Goal: Information Seeking & Learning: Check status

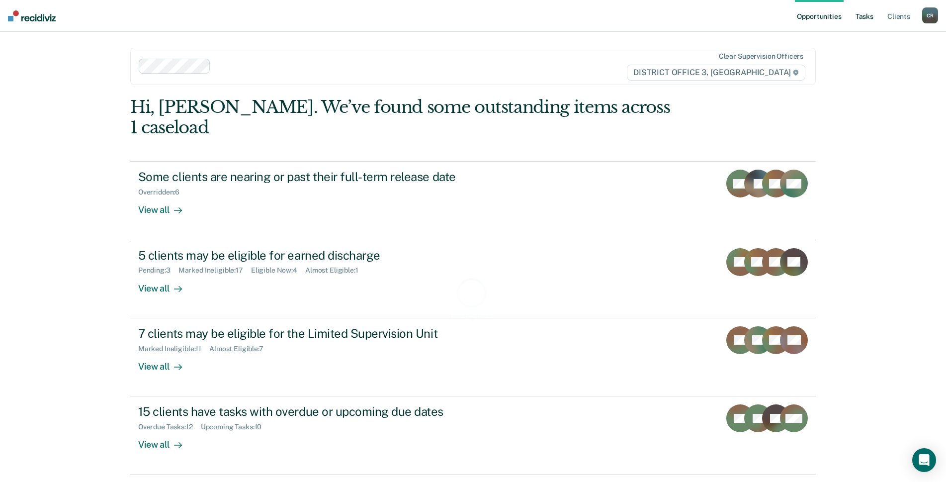
click at [872, 18] on link "Tasks" at bounding box center [865, 16] width 22 height 32
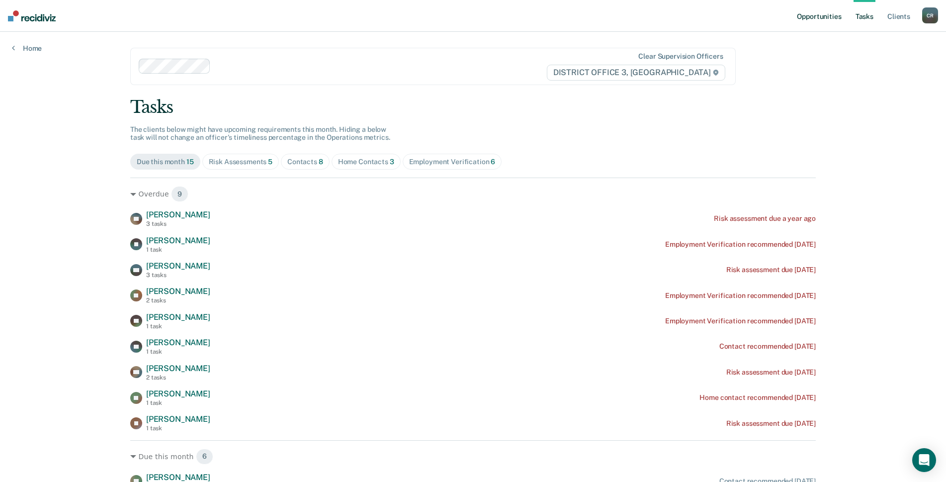
click at [826, 14] on link "Opportunities" at bounding box center [819, 16] width 48 height 32
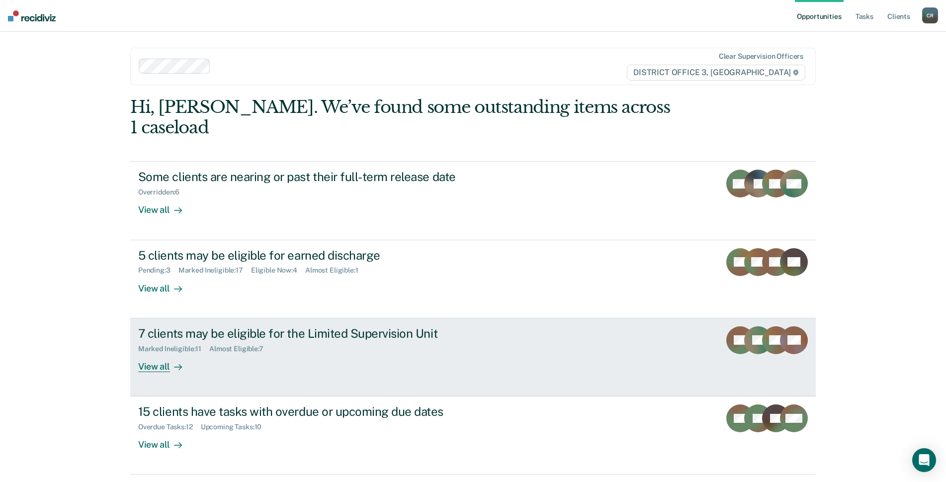
click at [514, 325] on link "7 clients may be eligible for the Limited Supervision Unit Marked Ineligible : …" at bounding box center [473, 357] width 686 height 78
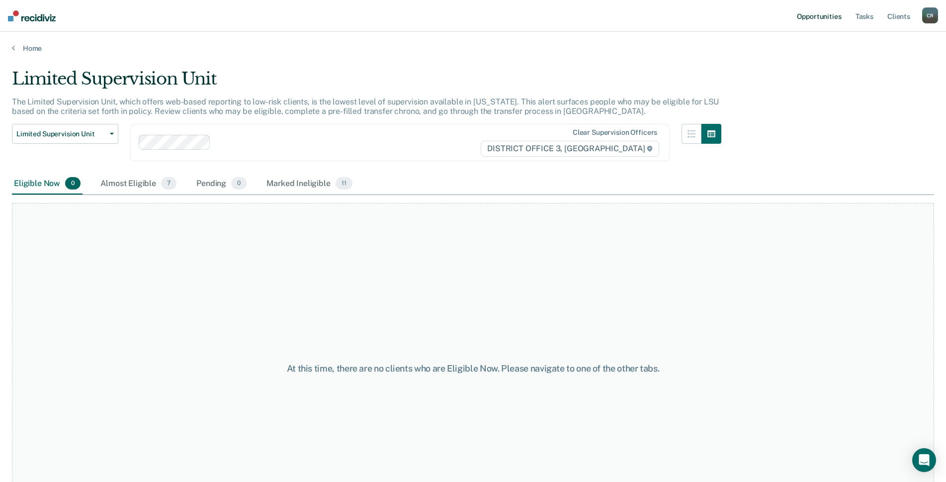
click at [830, 18] on link "Opportunities" at bounding box center [819, 16] width 48 height 32
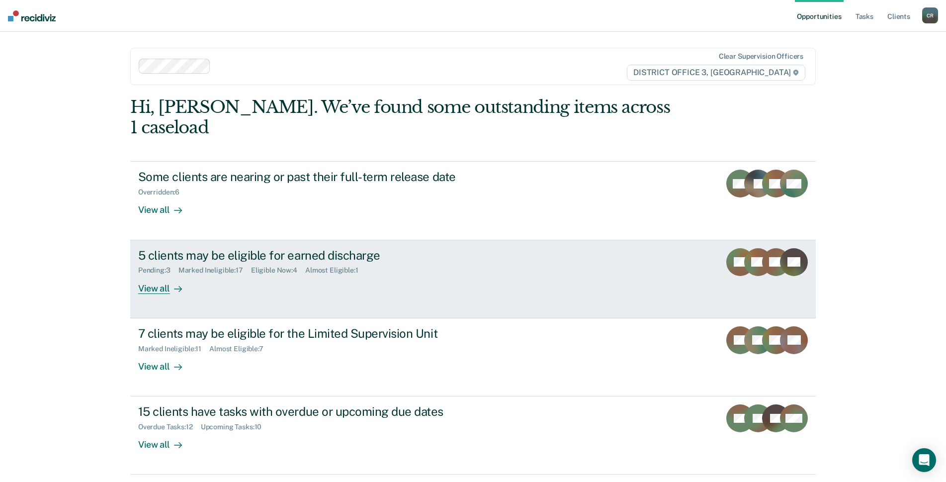
click at [324, 266] on div "Almost Eligible : 1" at bounding box center [335, 270] width 61 height 8
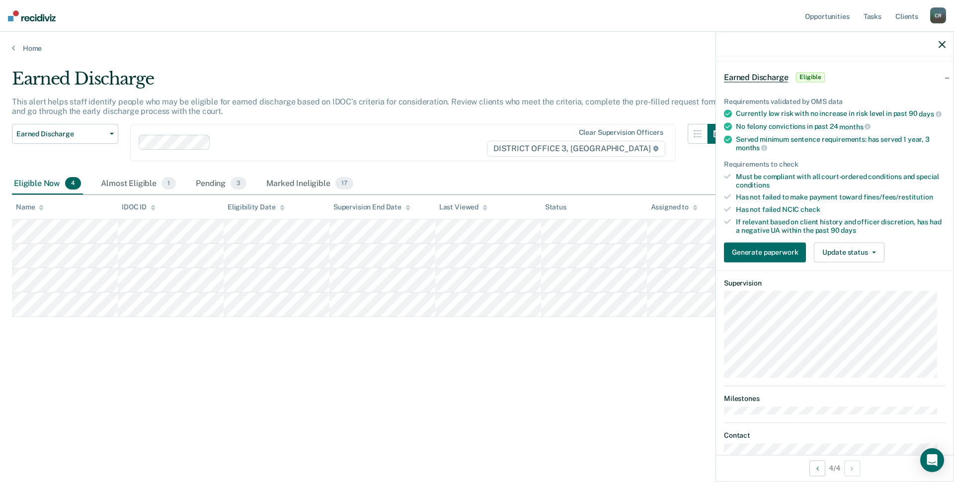
scroll to position [50, 0]
